Goal: Check status: Check status

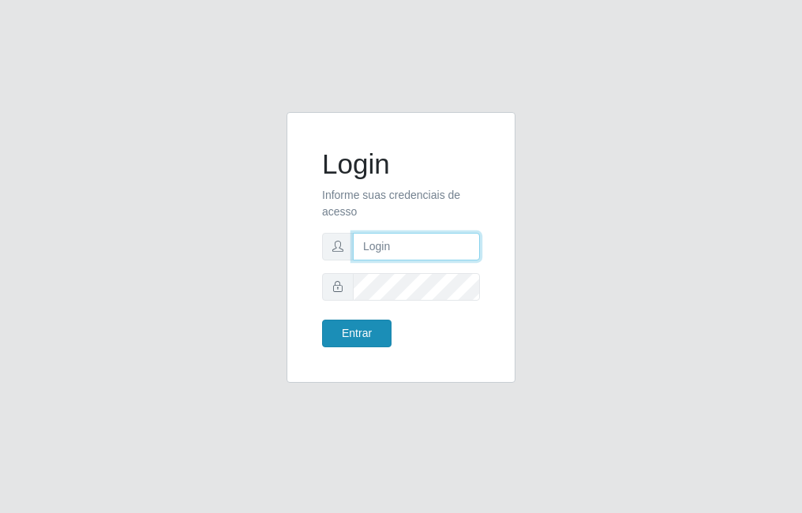
type input "raiane@B7"
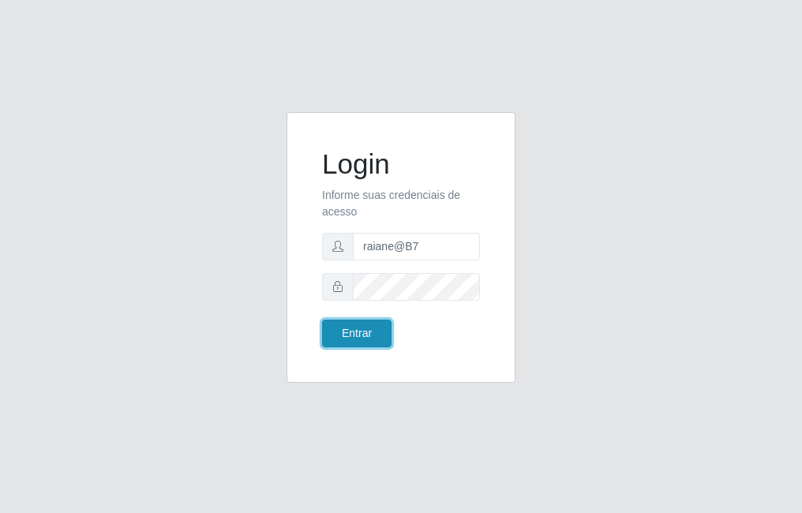
click at [374, 337] on button "Entrar" at bounding box center [356, 334] width 69 height 28
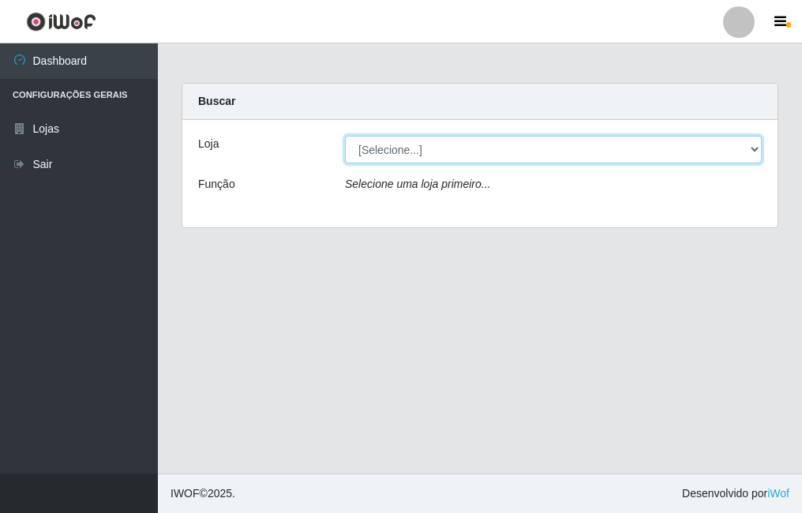
click at [445, 141] on select "[Selecione...] Bemais Supermercados - B7 Oitizeiro" at bounding box center [553, 150] width 417 height 28
select select "411"
click at [345, 136] on select "[Selecione...] Bemais Supermercados - B7 Oitizeiro" at bounding box center [553, 150] width 417 height 28
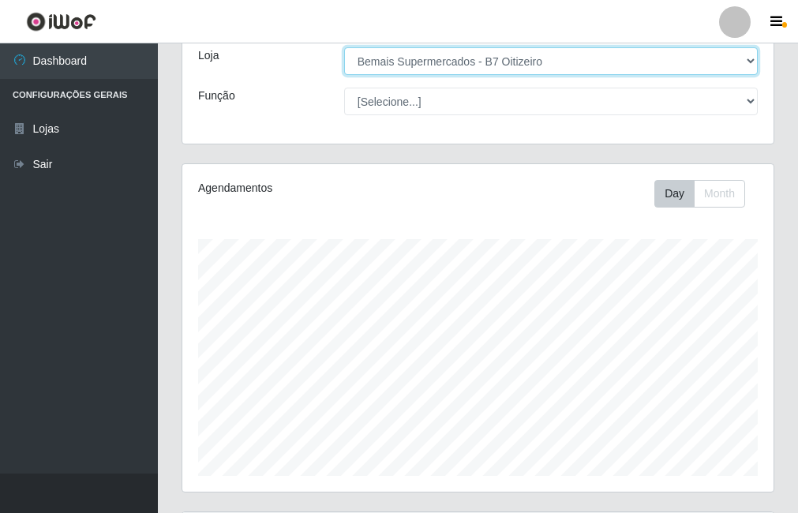
scroll to position [254, 0]
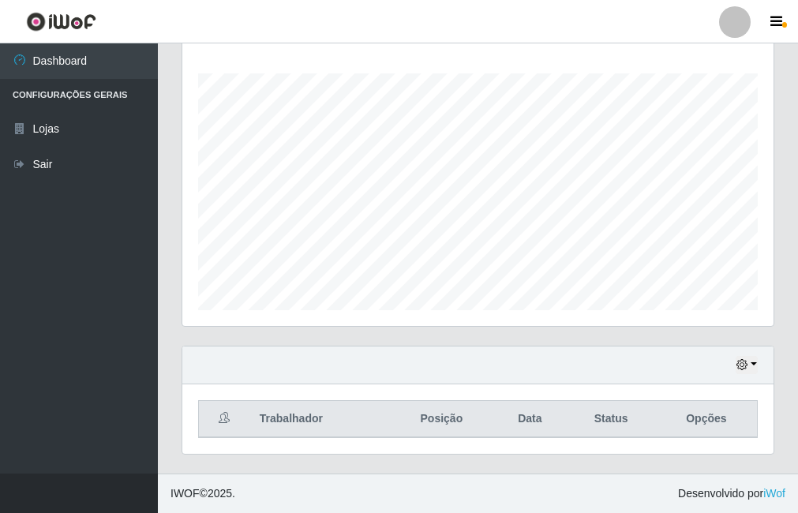
click at [756, 367] on div "Hoje 1 dia 3 dias 1 Semana Não encerrados" at bounding box center [477, 366] width 591 height 38
click at [746, 370] on icon "button" at bounding box center [742, 364] width 11 height 11
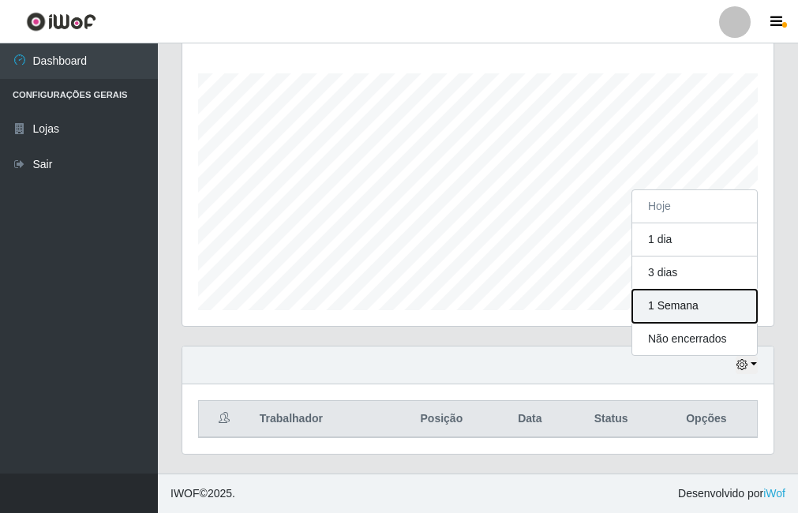
click at [741, 310] on button "1 Semana" at bounding box center [695, 306] width 125 height 33
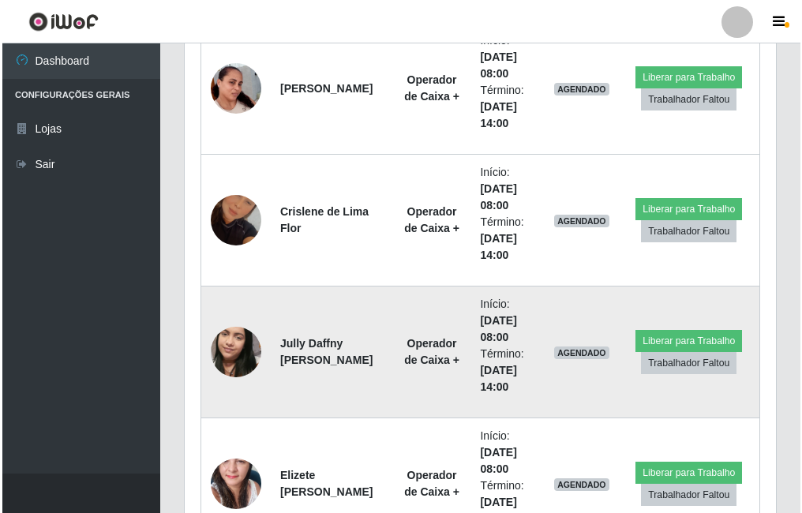
scroll to position [649, 0]
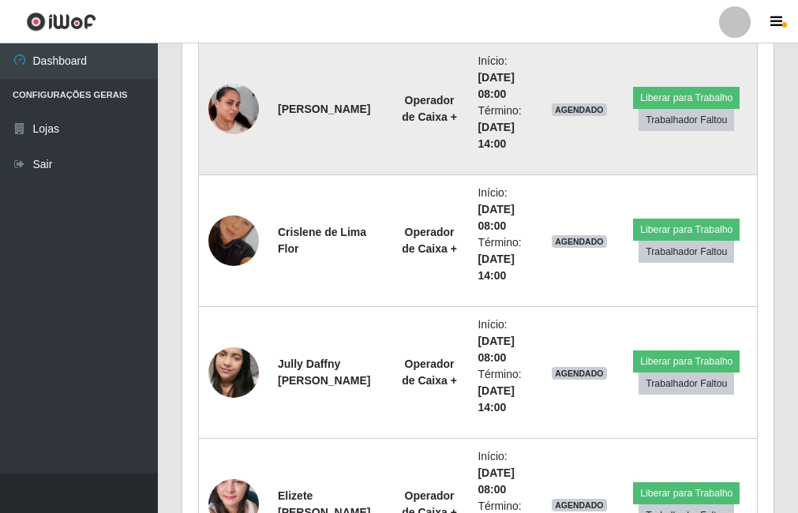
click at [236, 100] on img at bounding box center [233, 109] width 51 height 90
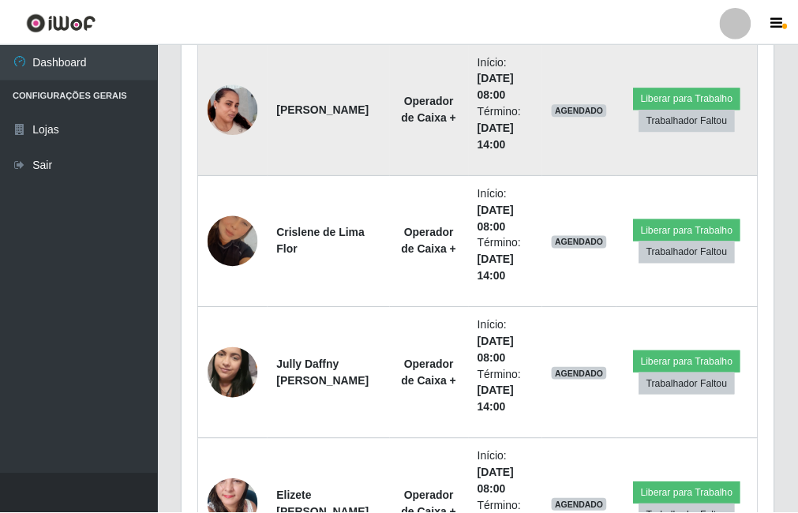
scroll to position [328, 584]
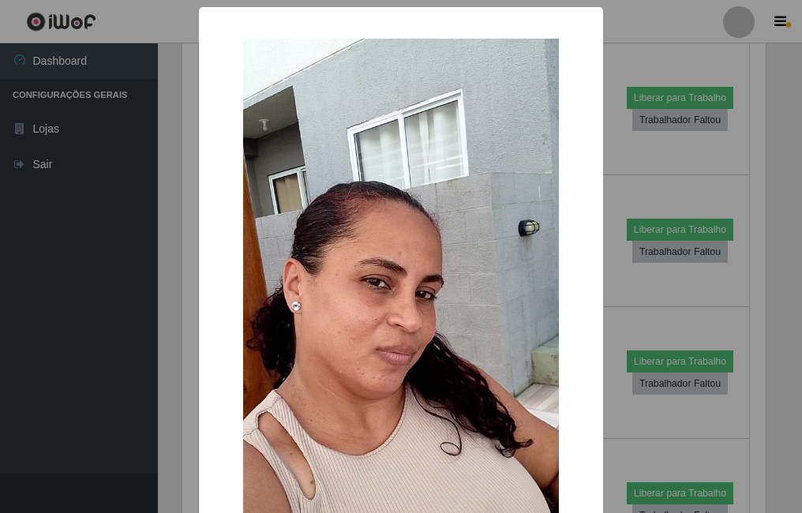
click at [620, 279] on div "× OK Cancel" at bounding box center [401, 256] width 802 height 513
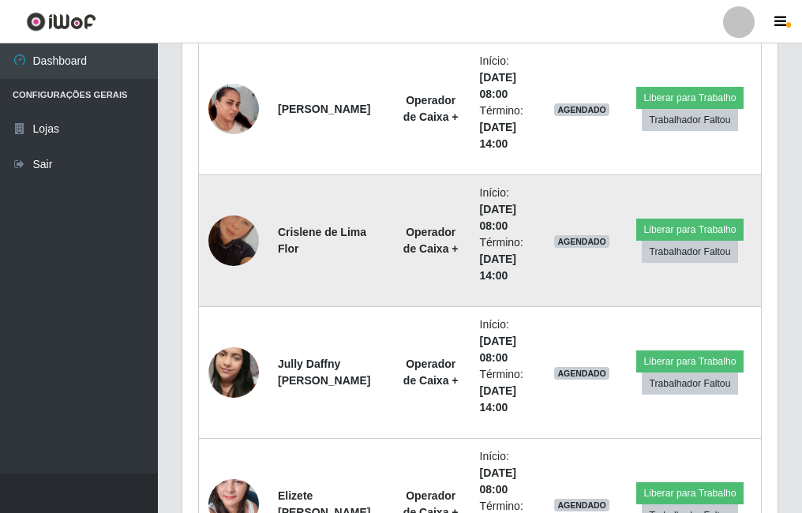
scroll to position [328, 591]
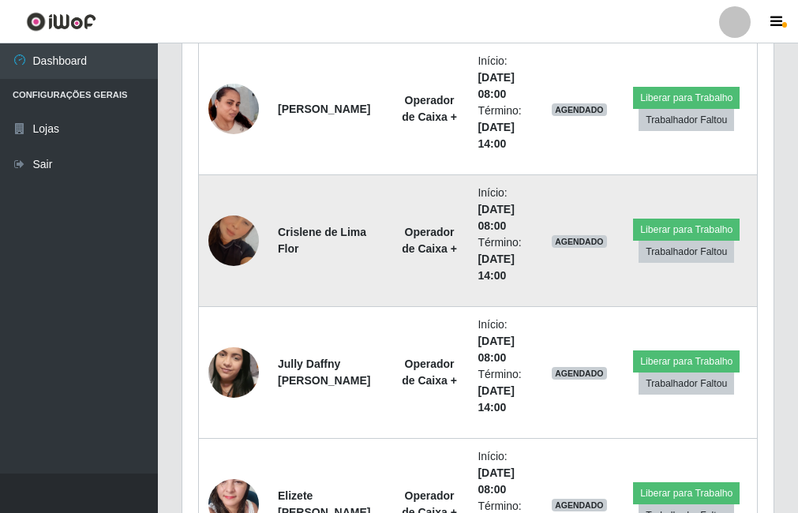
click at [231, 243] on img at bounding box center [233, 241] width 51 height 90
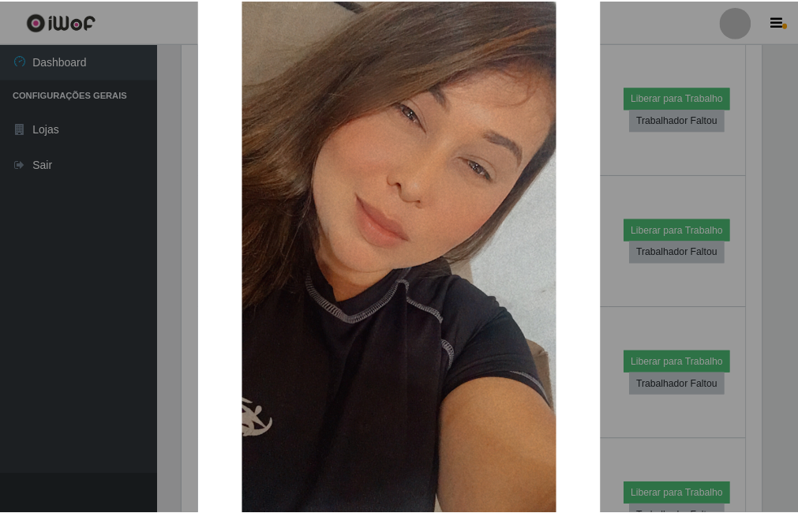
scroll to position [79, 0]
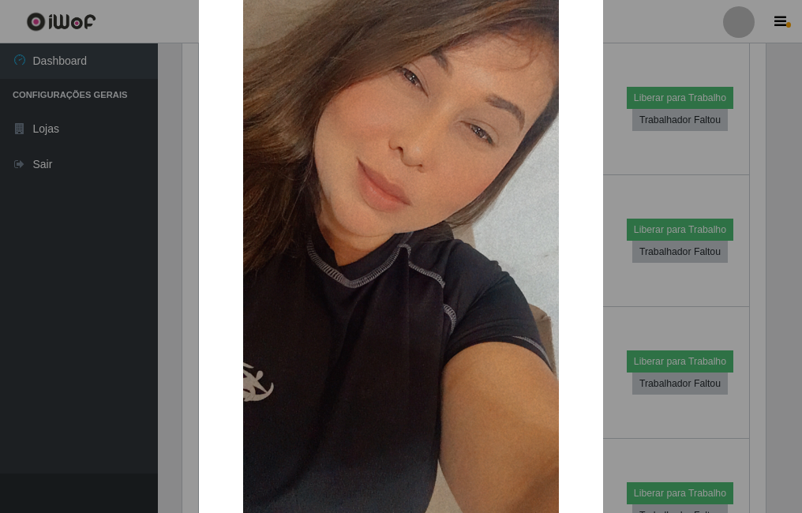
click at [173, 280] on div "× OK Cancel" at bounding box center [401, 256] width 802 height 513
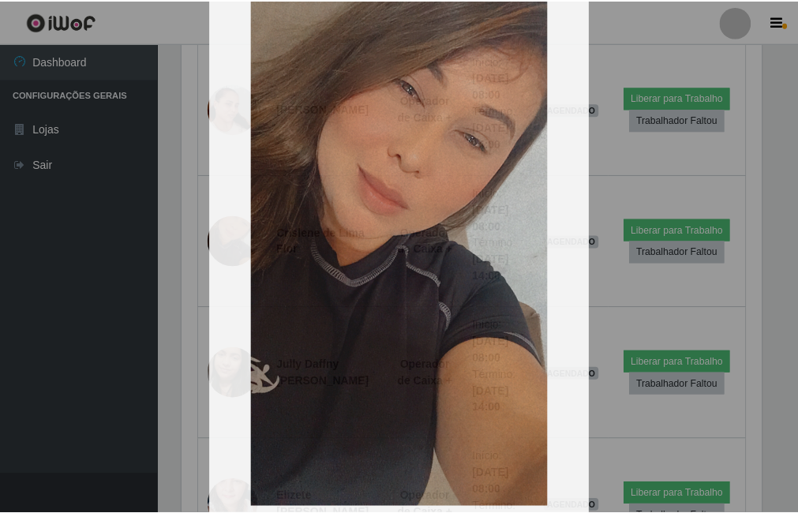
scroll to position [328, 591]
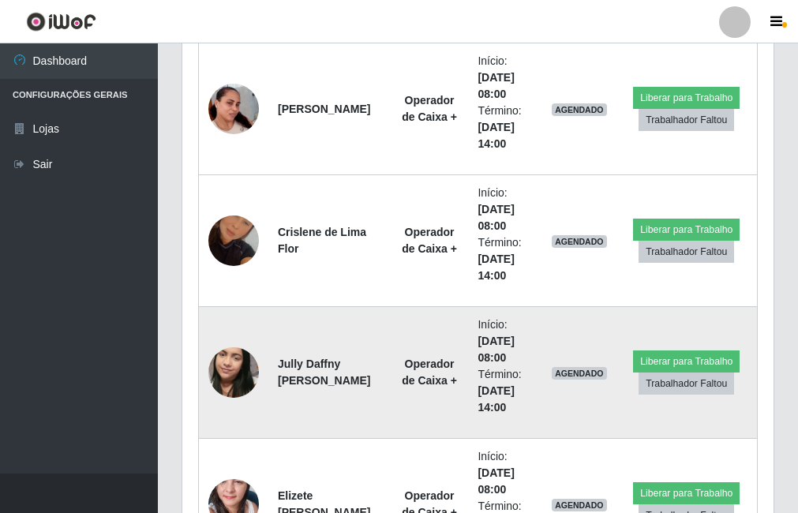
click at [231, 374] on img at bounding box center [233, 373] width 51 height 90
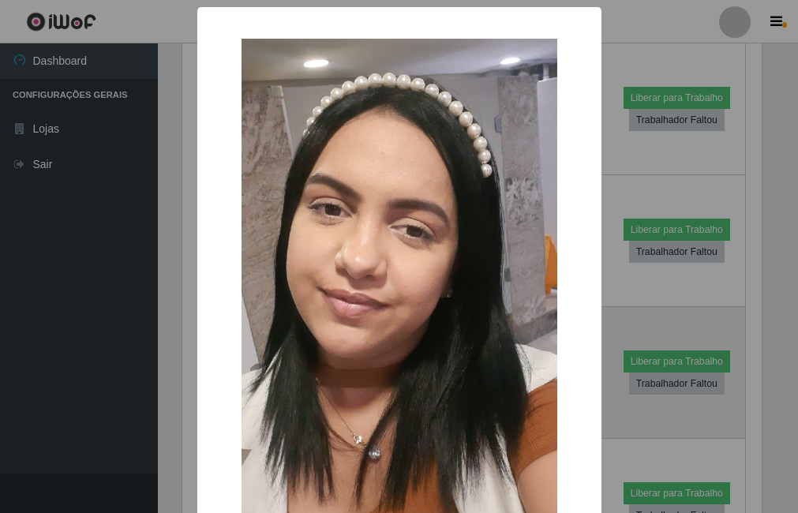
scroll to position [328, 584]
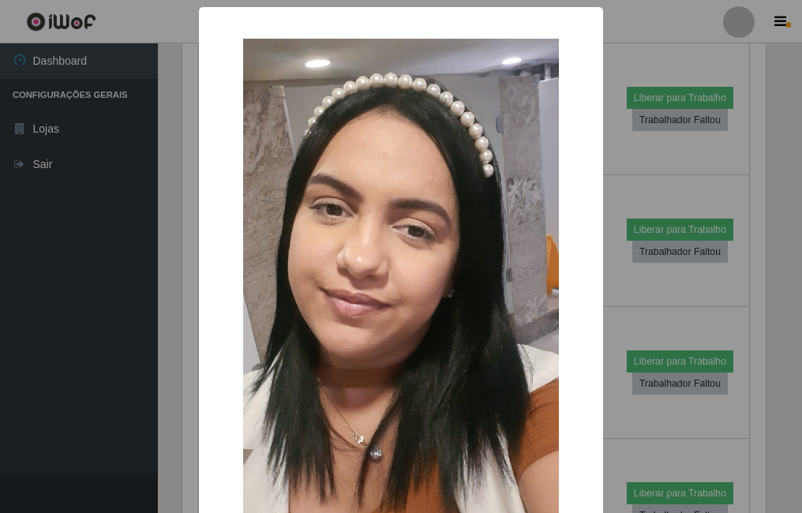
click at [175, 347] on div "× OK Cancel" at bounding box center [401, 256] width 802 height 513
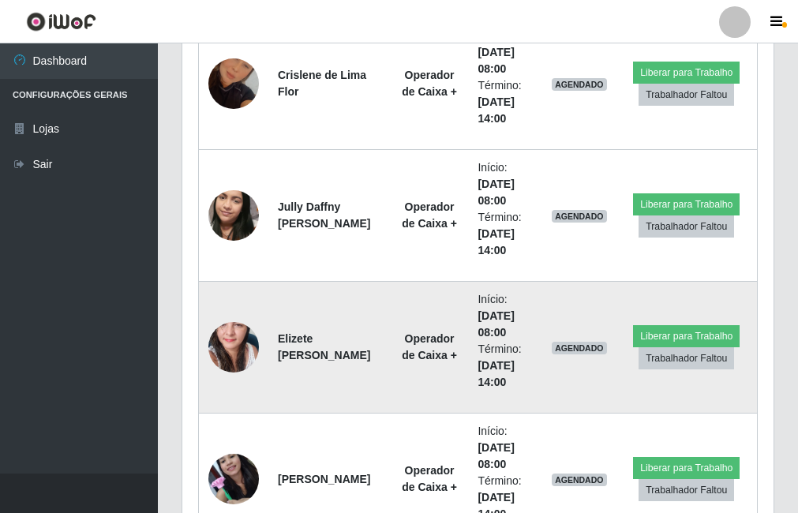
scroll to position [886, 0]
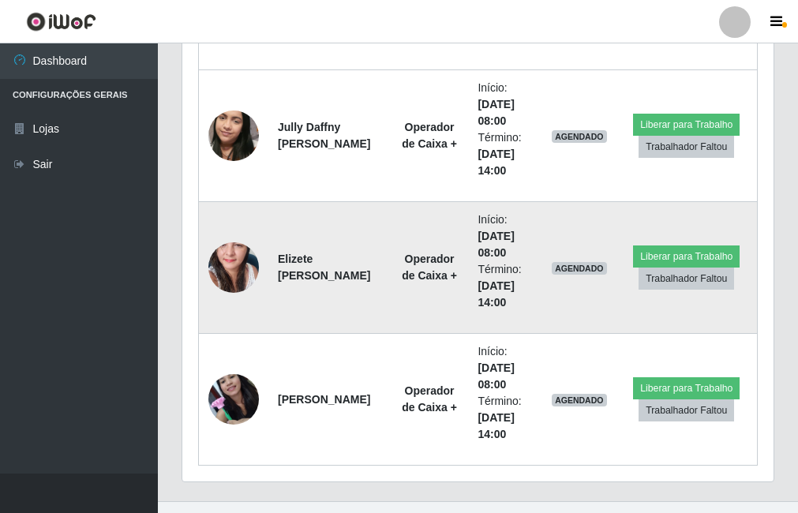
click at [231, 265] on img at bounding box center [233, 267] width 51 height 107
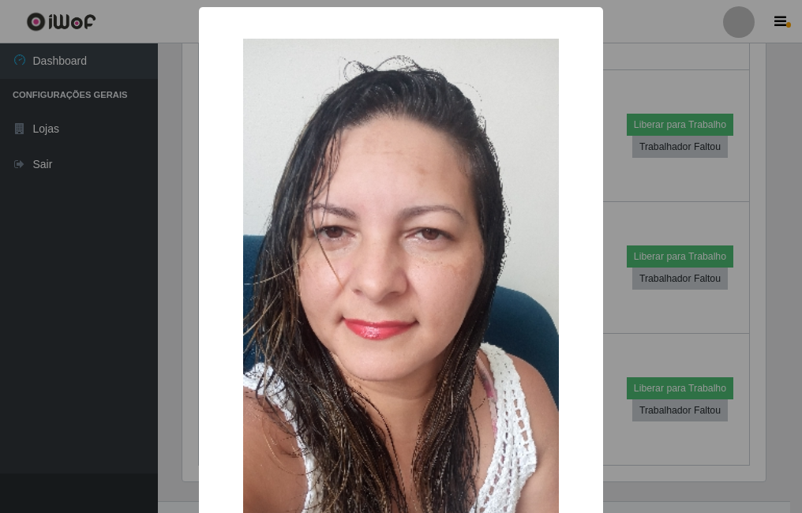
click at [170, 289] on div "× OK Cancel" at bounding box center [401, 256] width 802 height 513
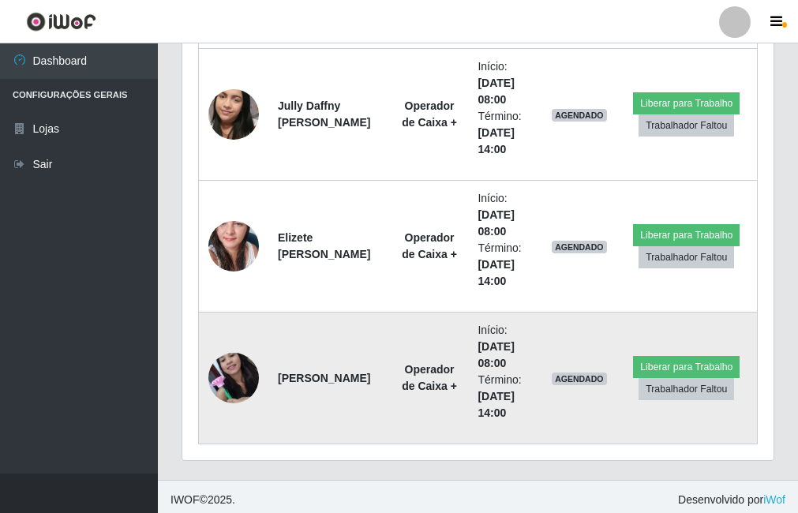
scroll to position [914, 0]
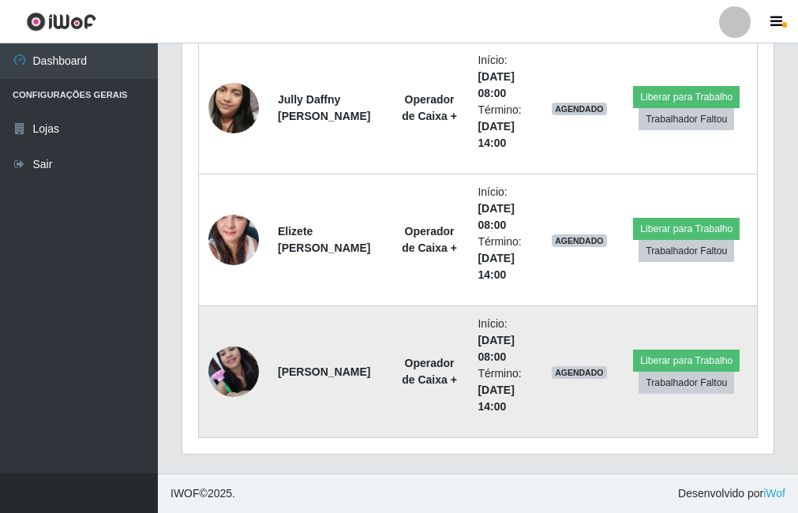
click at [246, 378] on img at bounding box center [233, 371] width 51 height 67
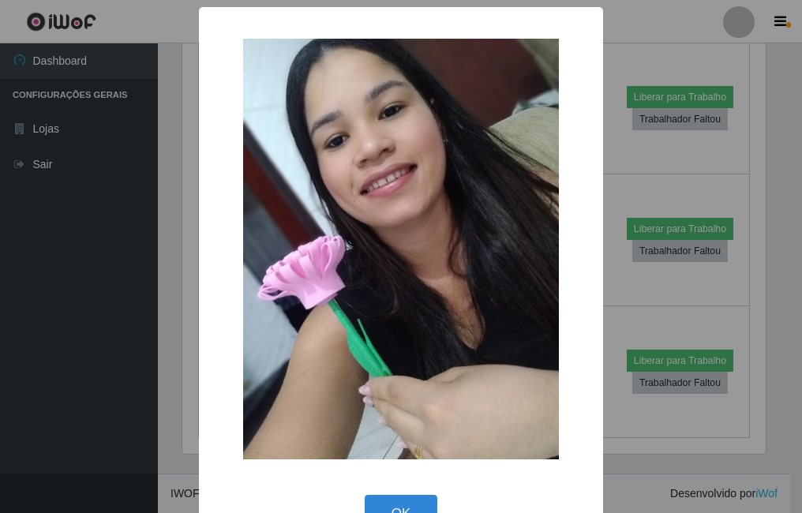
click at [168, 308] on div "× OK Cancel" at bounding box center [401, 256] width 802 height 513
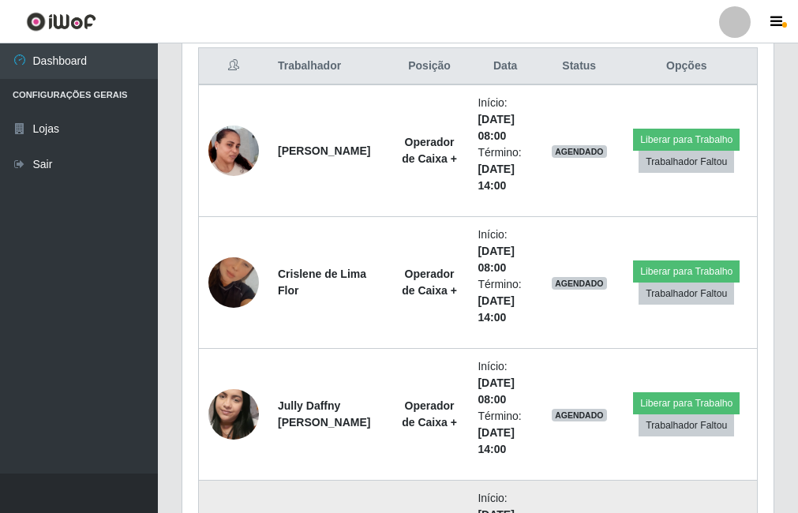
scroll to position [0, 0]
